Goal: Check status: Check status

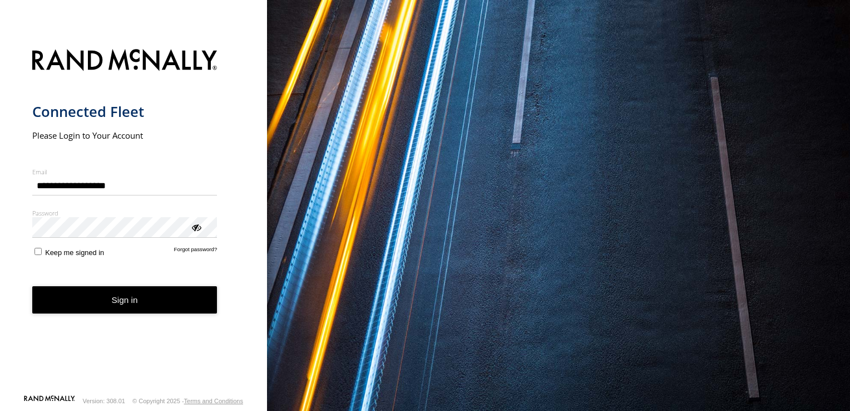
click at [130, 301] on button "Sign in" at bounding box center [124, 299] width 185 height 27
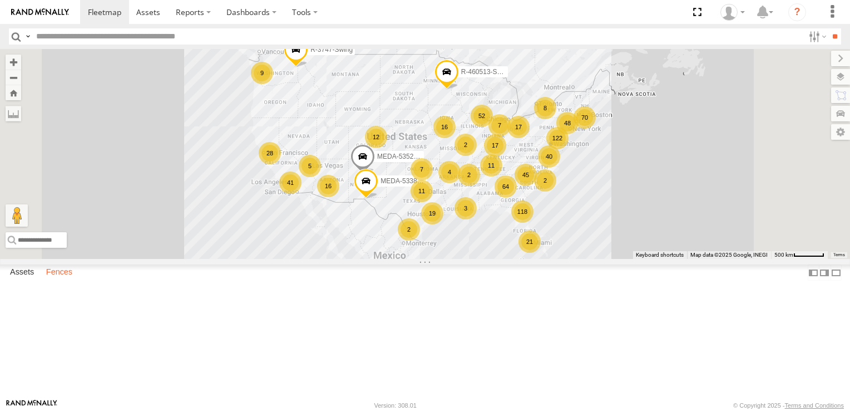
click at [67, 280] on label "Fences" at bounding box center [59, 273] width 37 height 16
click at [0, 0] on div "Paulsboro ACY1 Amazon" at bounding box center [0, 0] width 0 height 0
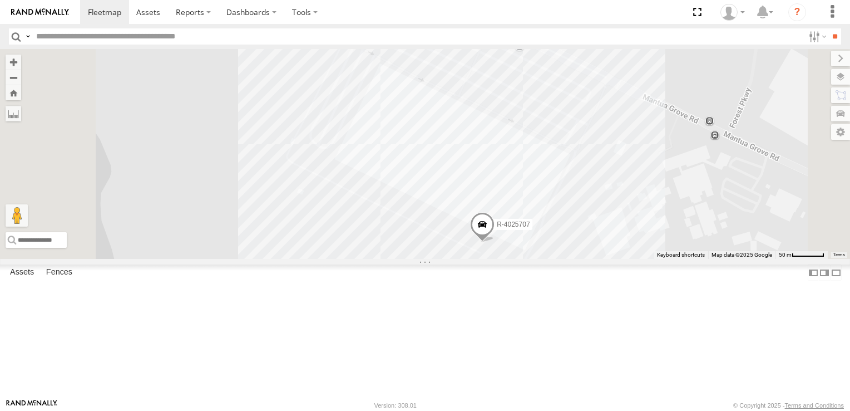
click at [0, 0] on div "Paulsboro ACY1 Amazon" at bounding box center [0, 0] width 0 height 0
click at [495, 242] on span at bounding box center [482, 227] width 24 height 30
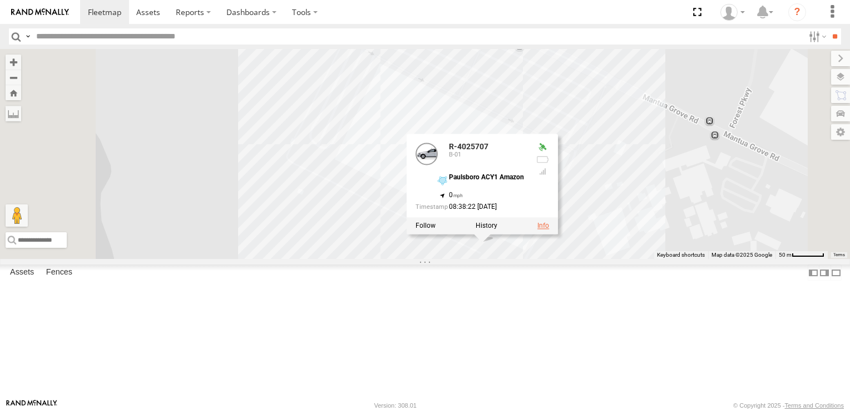
click at [549, 229] on link at bounding box center [544, 225] width 12 height 8
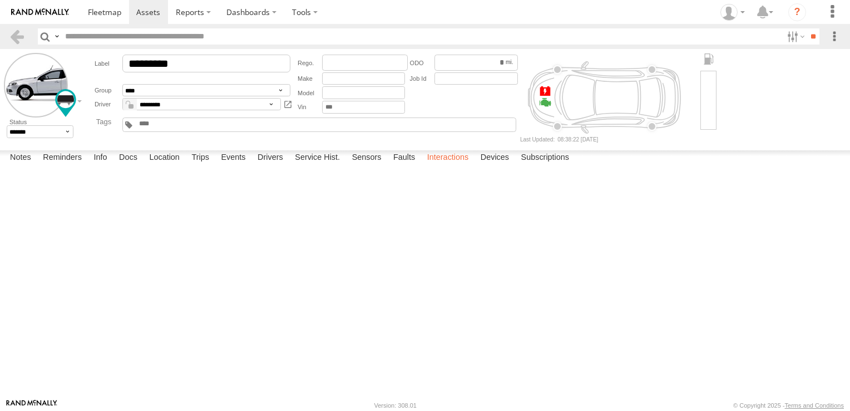
click at [451, 166] on label "Interactions" at bounding box center [448, 158] width 53 height 16
click at [0, 0] on div "03:46 09/26/2025 ENTERED Paulsboro ABE2 Amazon" at bounding box center [0, 0] width 0 height 0
click at [0, 0] on div "Paulsboro ACY1 Amazon" at bounding box center [0, 0] width 0 height 0
click at [152, 63] on input "*********" at bounding box center [206, 64] width 168 height 18
type input "********"
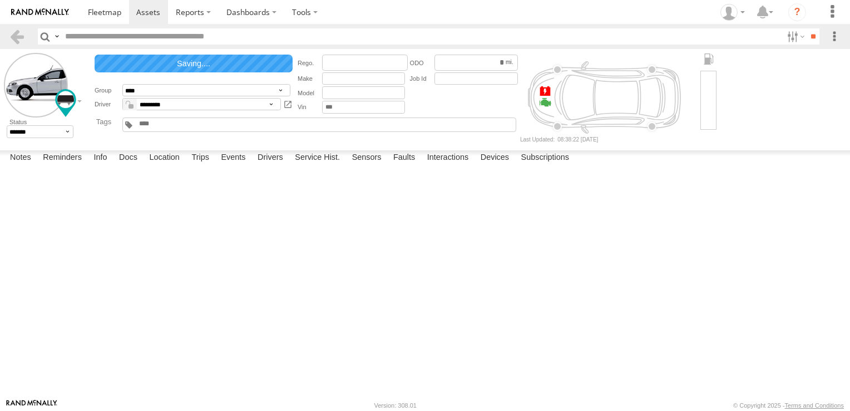
click at [0, 0] on div "Date/Time Event Type Fence View Interaction Report" at bounding box center [0, 0] width 0 height 0
